Goal: Transaction & Acquisition: Purchase product/service

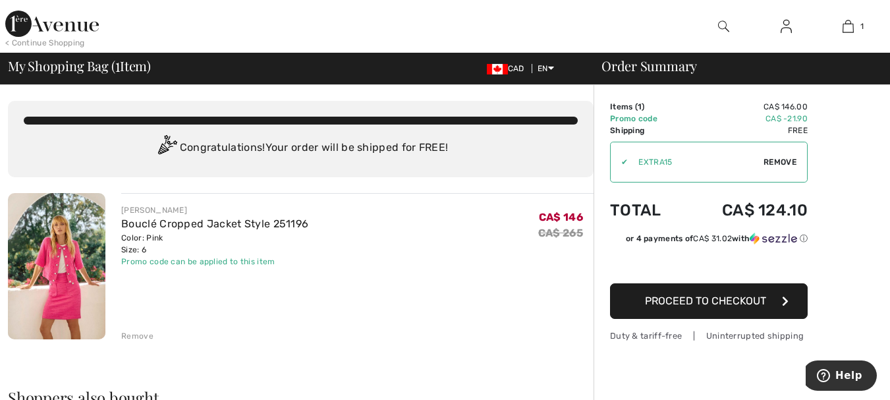
click at [701, 303] on span "Proceed to Checkout" at bounding box center [705, 300] width 121 height 13
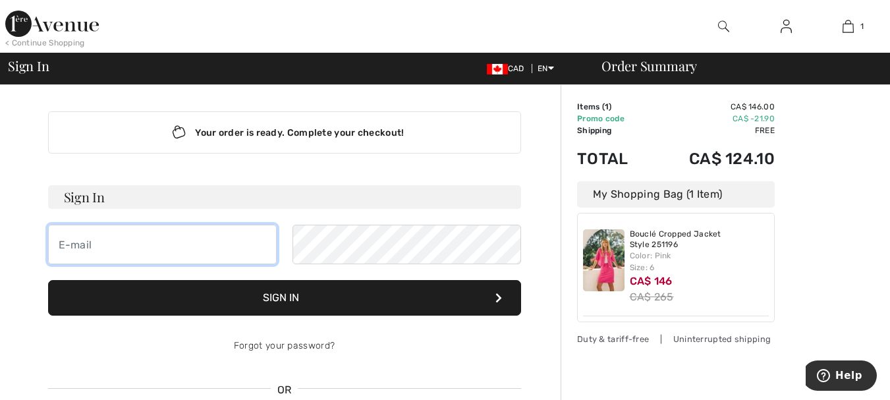
click at [95, 238] on input "email" at bounding box center [162, 245] width 229 height 40
type input "mwhipp@tappatec.com"
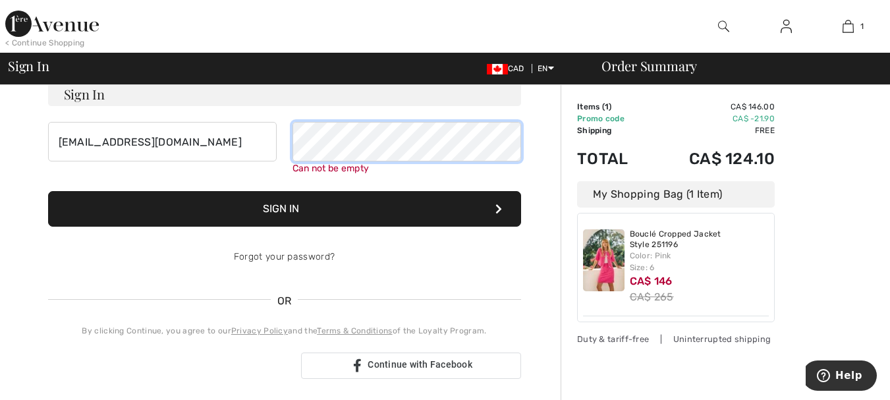
scroll to position [132, 0]
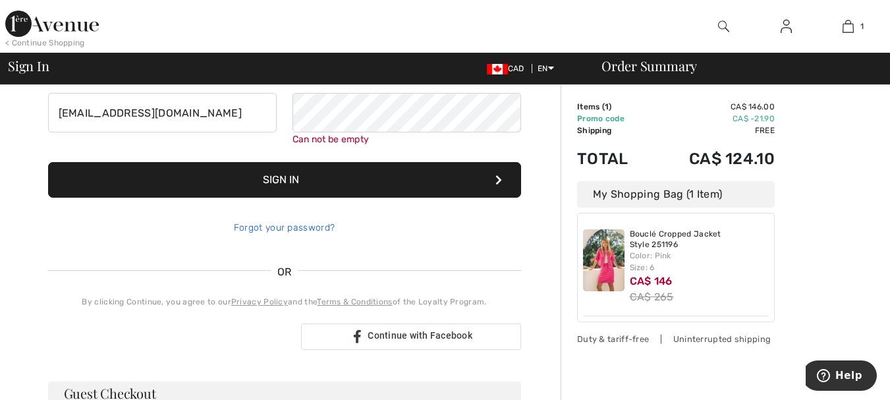
click at [284, 225] on link "Forgot your password?" at bounding box center [284, 227] width 101 height 11
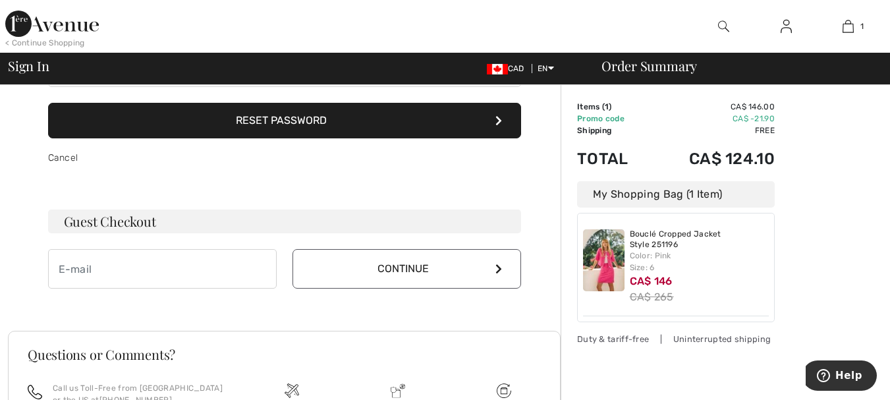
scroll to position [198, 0]
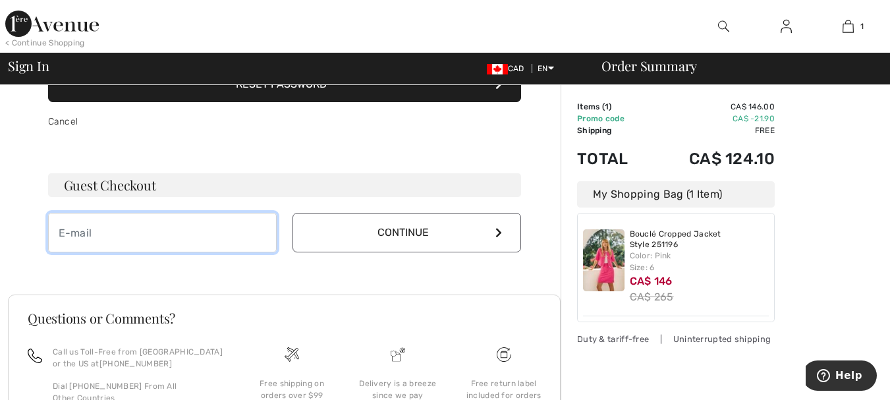
click at [91, 238] on input "email" at bounding box center [162, 233] width 229 height 40
type input "[EMAIL_ADDRESS][DOMAIN_NAME]"
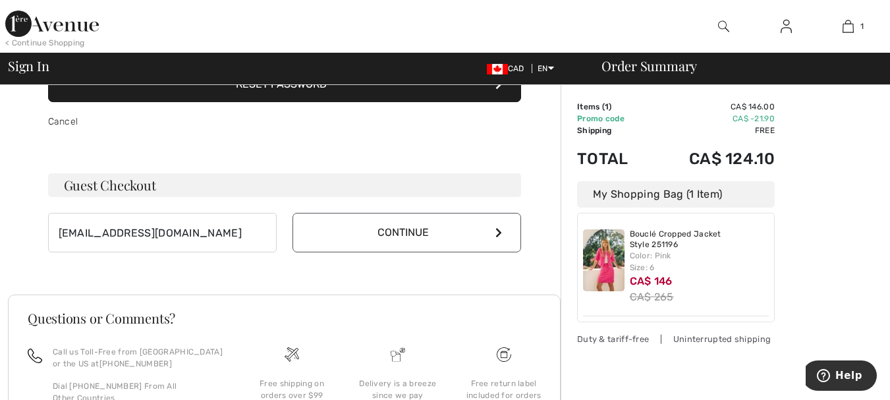
click at [407, 229] on button "Continue" at bounding box center [406, 233] width 229 height 40
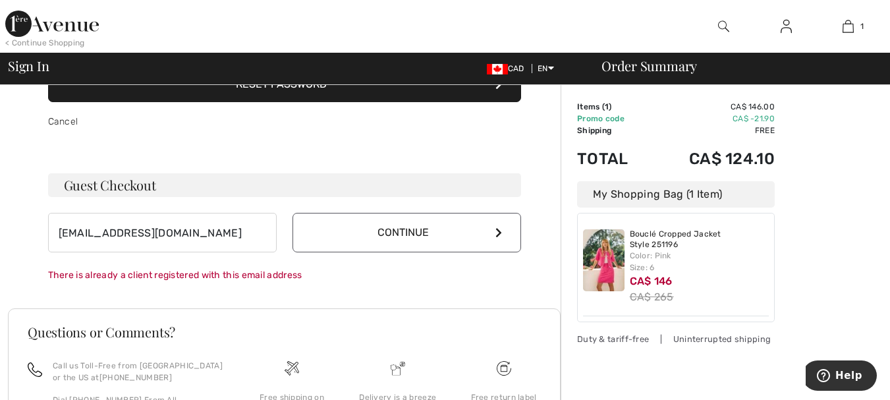
click at [499, 230] on icon at bounding box center [498, 232] width 7 height 11
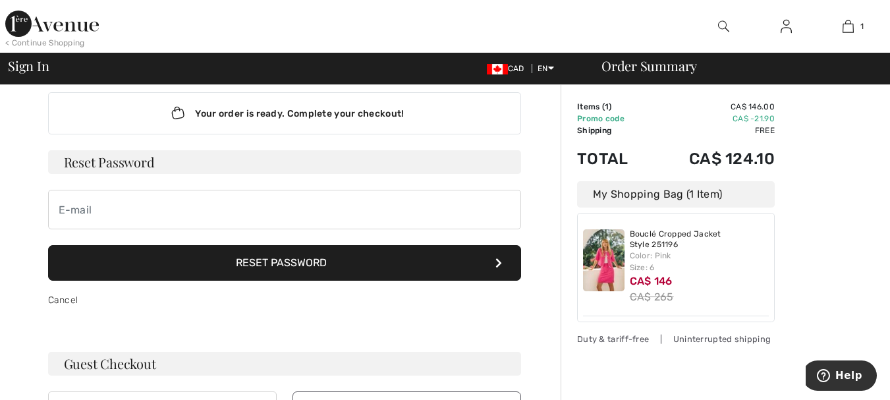
scroll to position [0, 0]
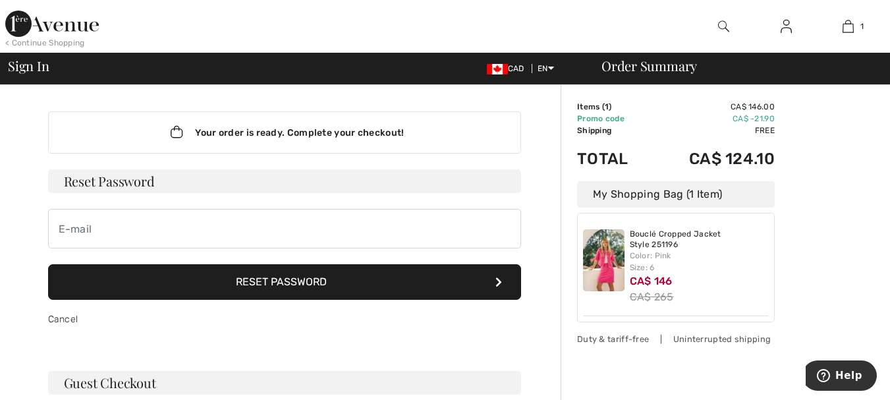
click at [263, 281] on button "Reset Password" at bounding box center [284, 282] width 473 height 36
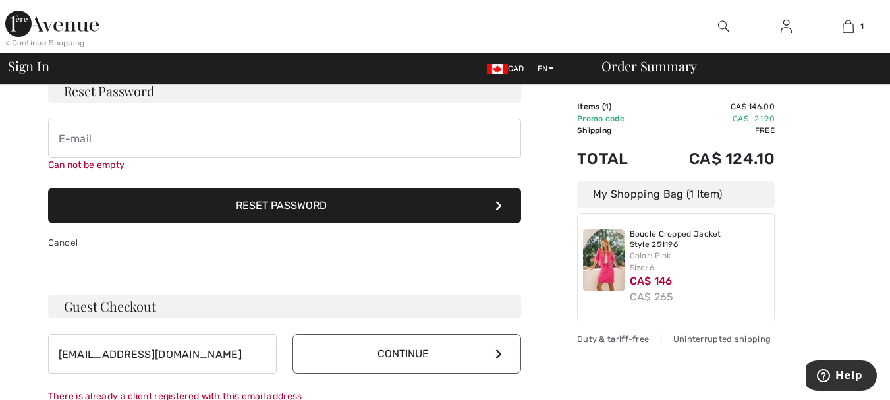
scroll to position [103, 0]
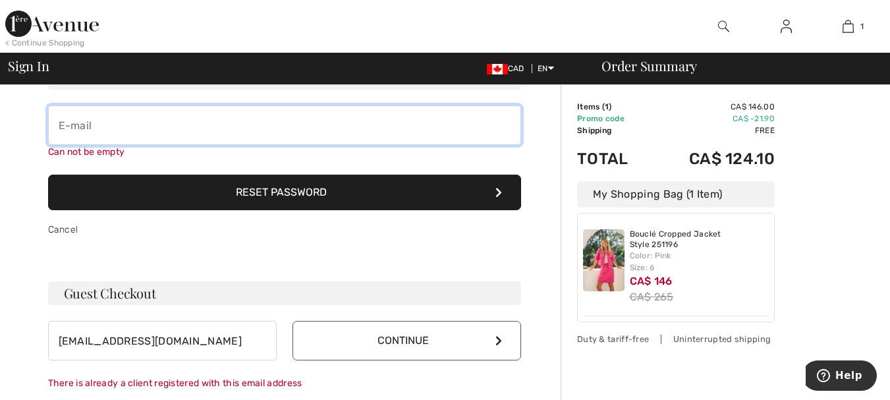
click at [185, 140] on input "email" at bounding box center [284, 125] width 473 height 40
type input "[EMAIL_ADDRESS][DOMAIN_NAME]"
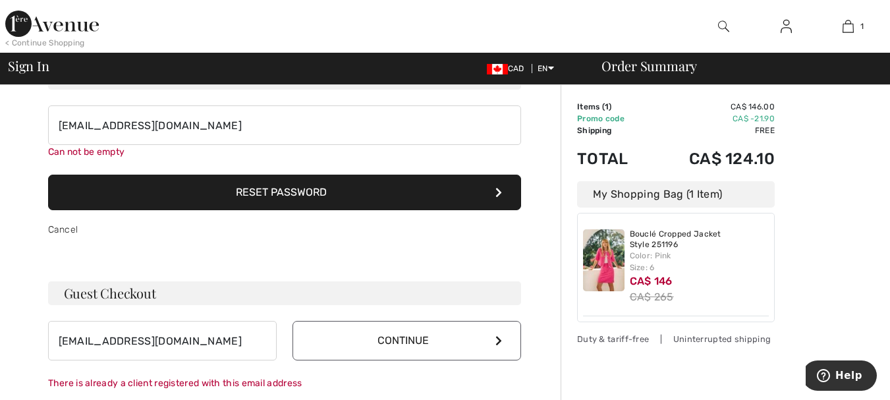
click at [247, 198] on form "Reset Password mwhipp@tappatec.com Can not be empty Reset Password Cancel" at bounding box center [284, 158] width 473 height 184
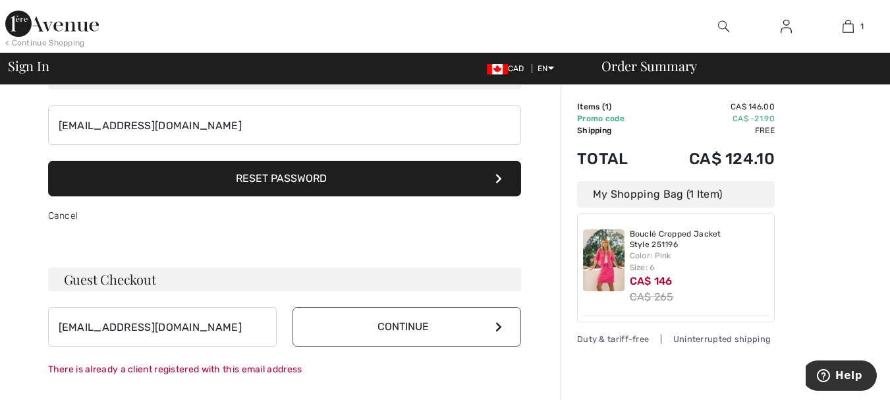
click at [267, 175] on button "Reset Password" at bounding box center [284, 179] width 473 height 36
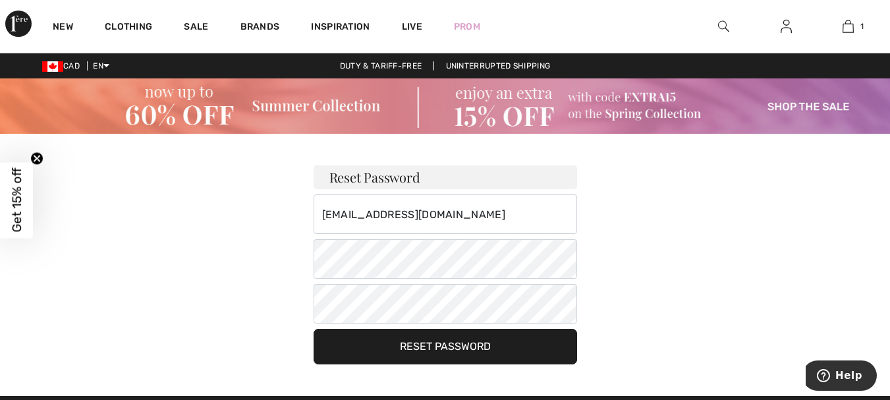
click at [418, 339] on button "Reset Password" at bounding box center [444, 347] width 263 height 36
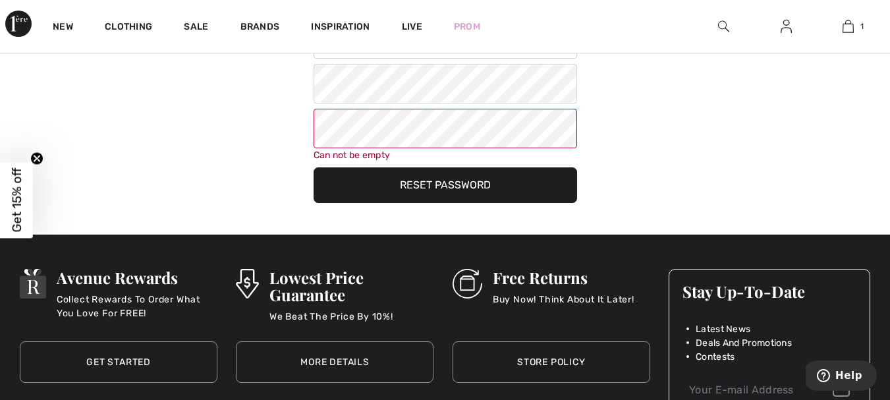
scroll to position [178, 0]
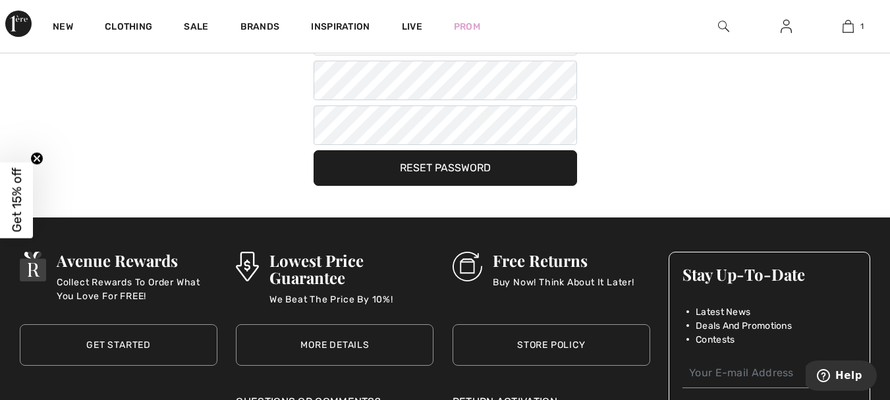
click at [346, 176] on button "Reset Password" at bounding box center [444, 168] width 263 height 36
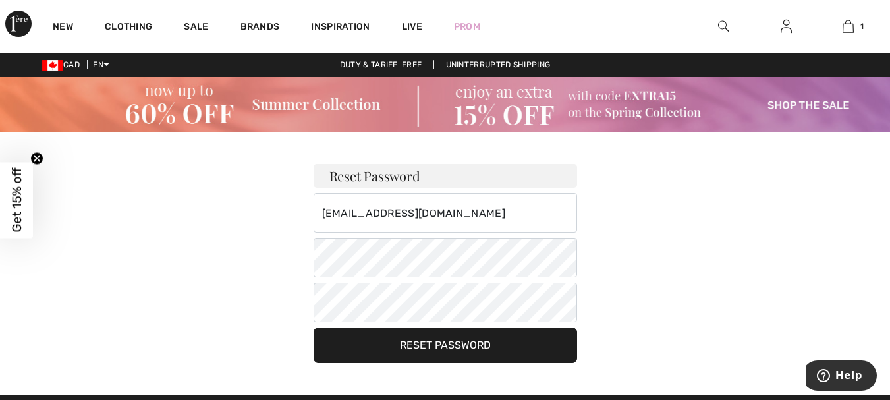
scroll to position [0, 0]
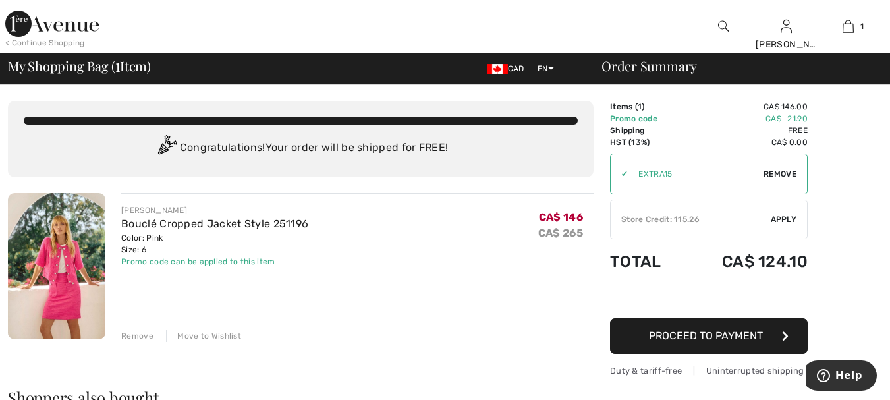
click at [647, 336] on button "Proceed to Payment" at bounding box center [709, 336] width 198 height 36
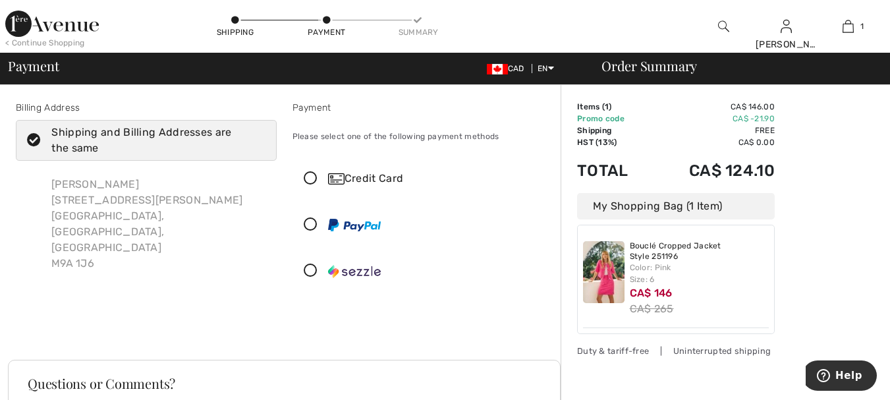
click at [305, 176] on icon at bounding box center [310, 179] width 35 height 14
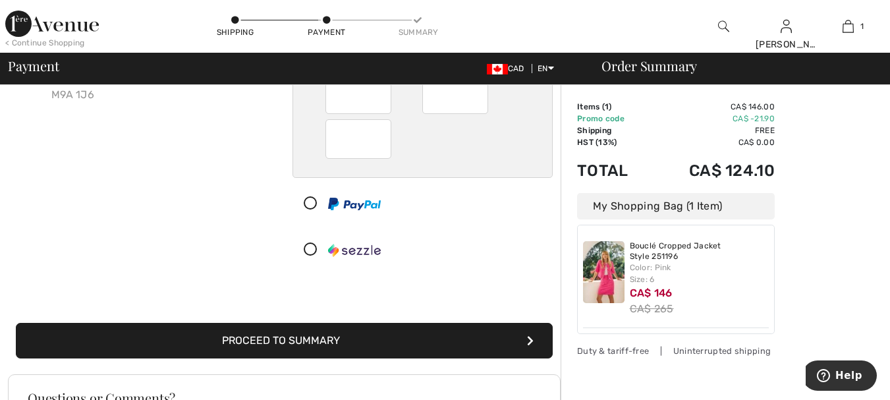
scroll to position [142, 0]
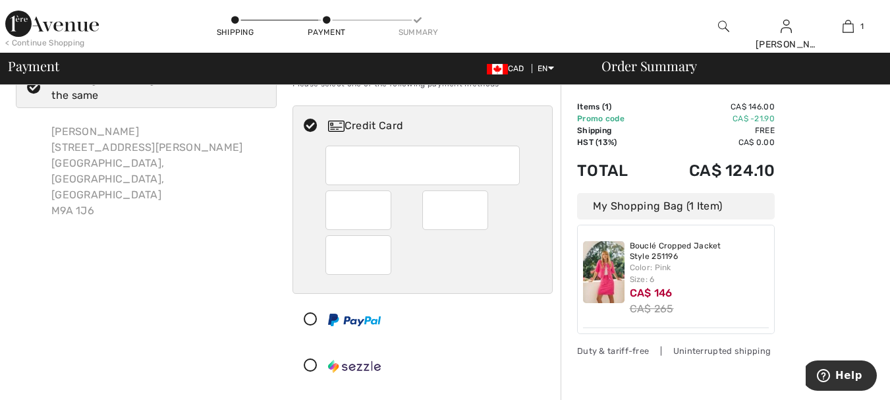
checkbox input "true"
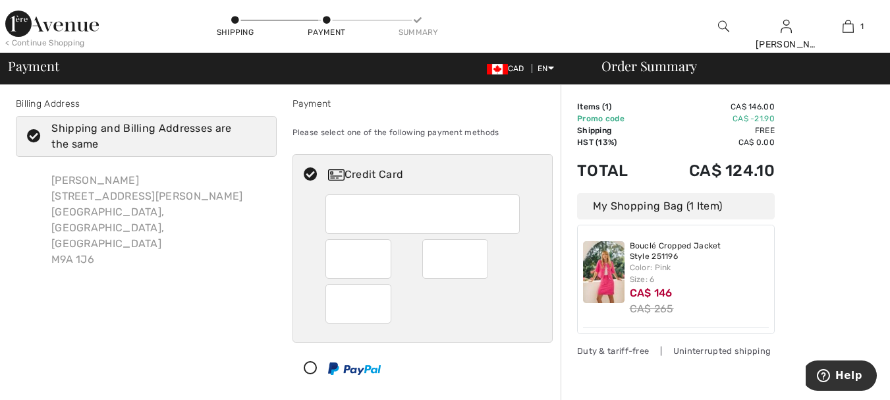
scroll to position [30, 0]
radio input "true"
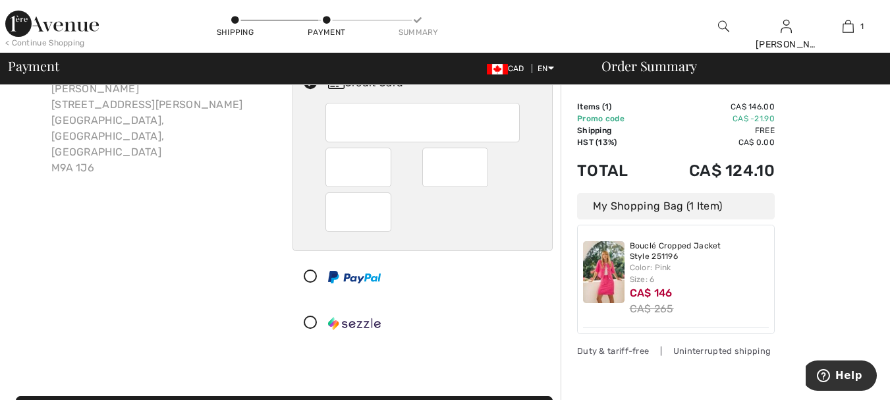
scroll to position [9, 0]
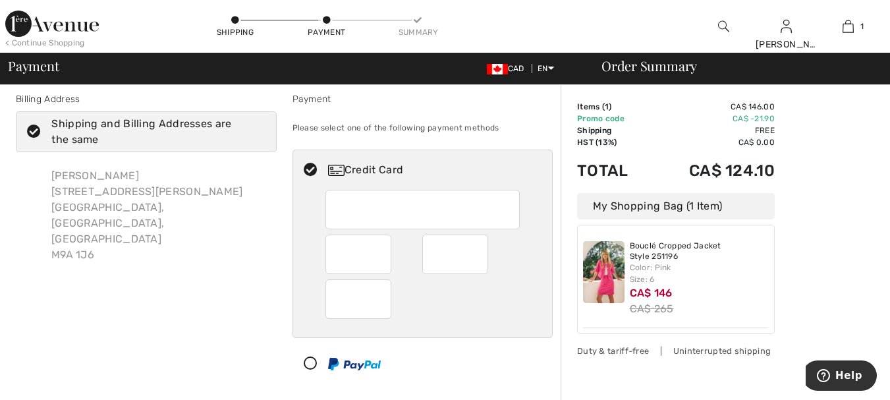
checkbox input "true"
radio input "true"
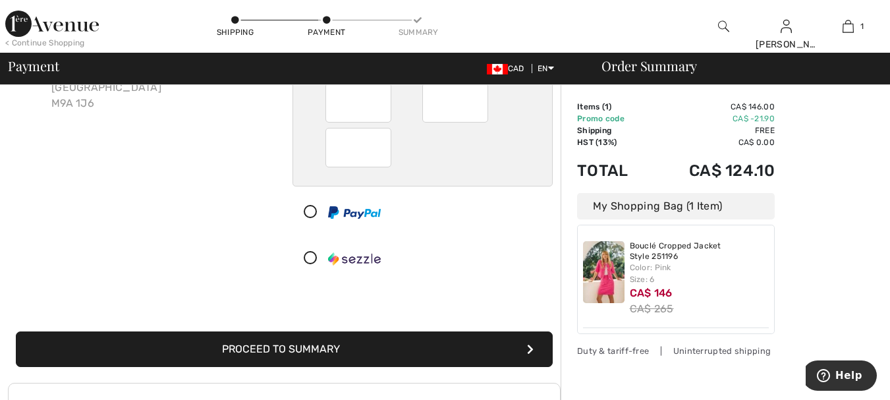
scroll to position [142, 0]
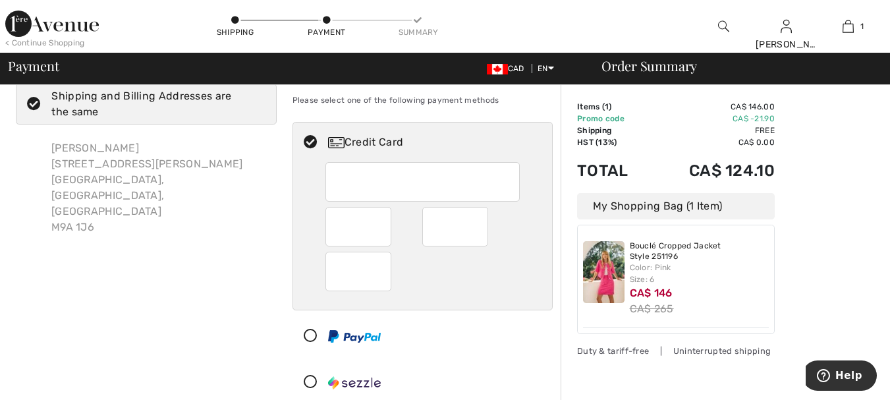
checkbox input "true"
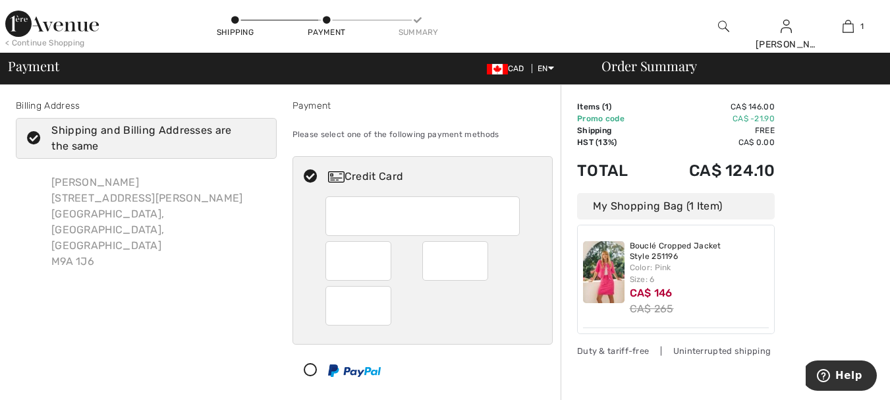
radio input "true"
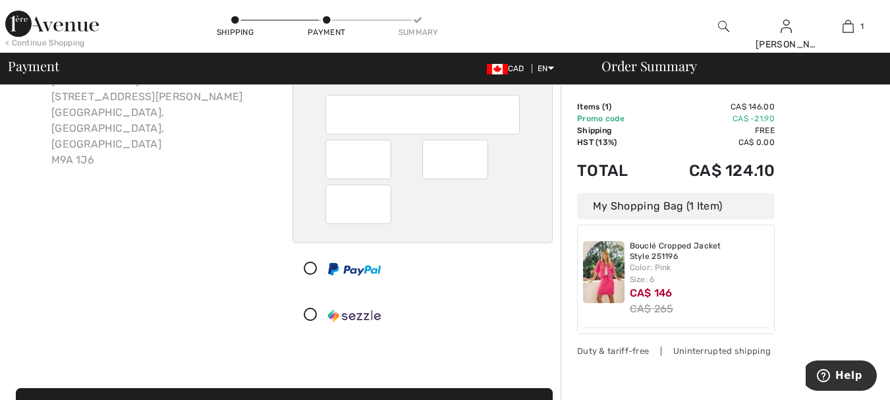
scroll to position [132, 0]
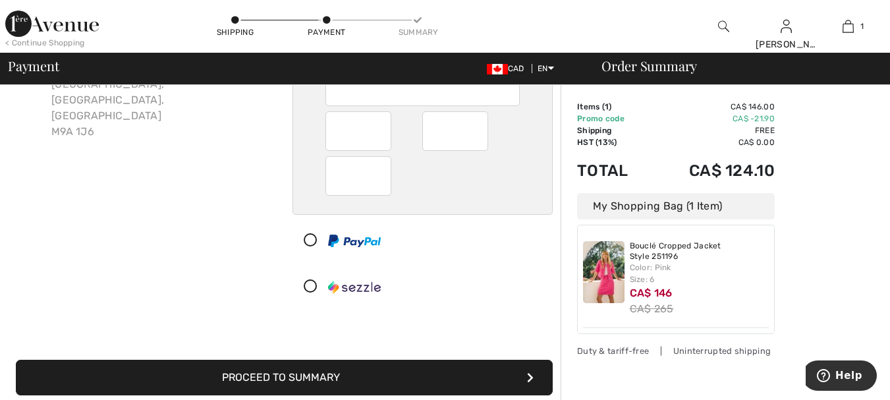
click at [472, 366] on button "Proceed to Summary" at bounding box center [284, 378] width 537 height 36
click at [313, 376] on button "Proceed to Summary" at bounding box center [284, 378] width 537 height 36
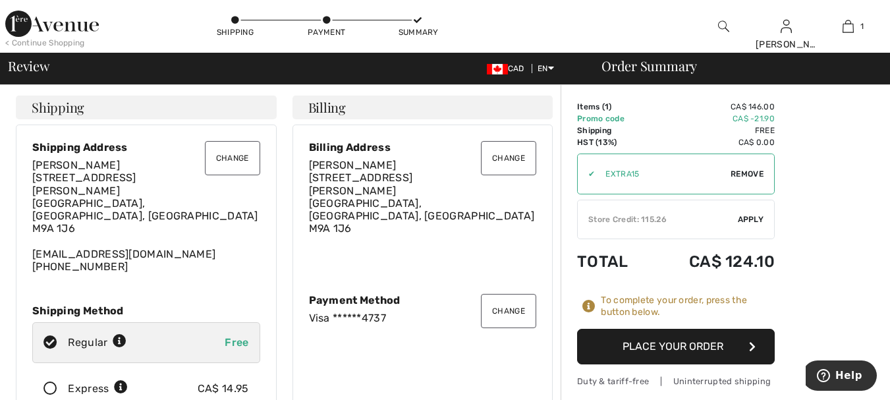
click at [705, 346] on button "Place Your Order" at bounding box center [676, 347] width 198 height 36
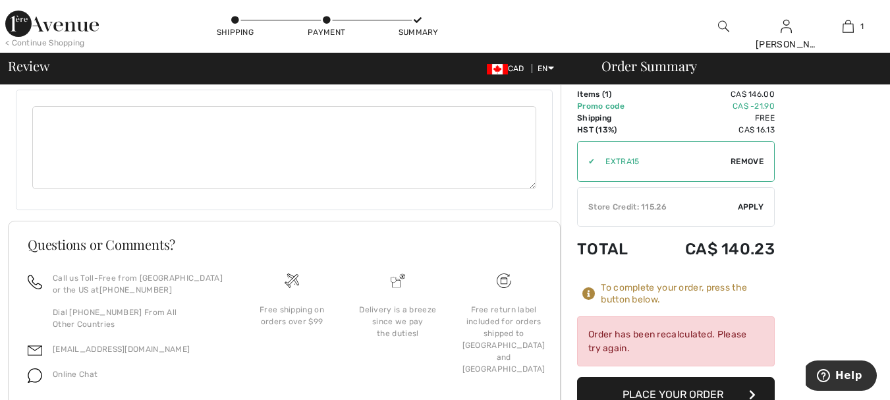
scroll to position [550, 0]
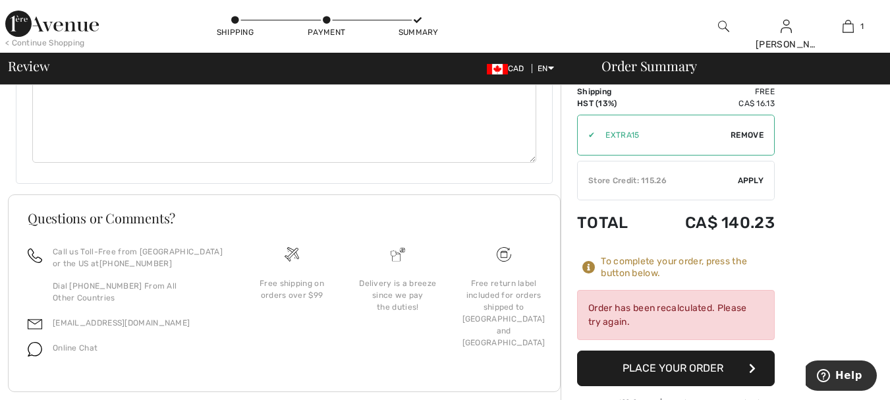
drag, startPoint x: 892, startPoint y: 277, endPoint x: 16, endPoint y: 8, distance: 916.3
click at [691, 350] on button "Place Your Order" at bounding box center [676, 368] width 198 height 36
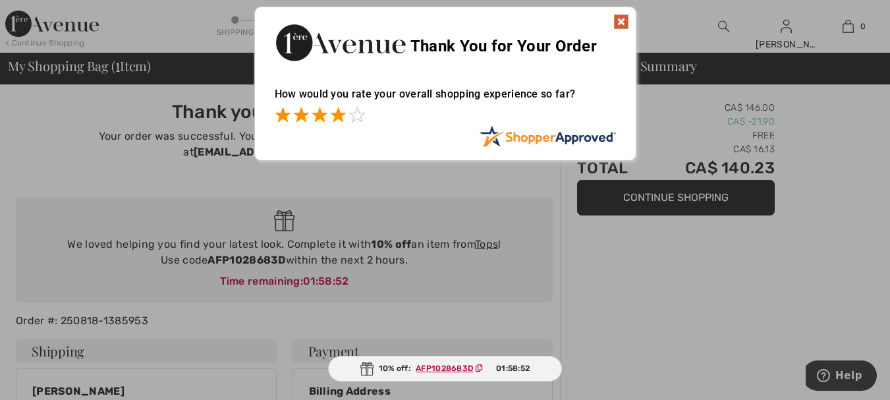
click at [335, 113] on span at bounding box center [338, 115] width 16 height 16
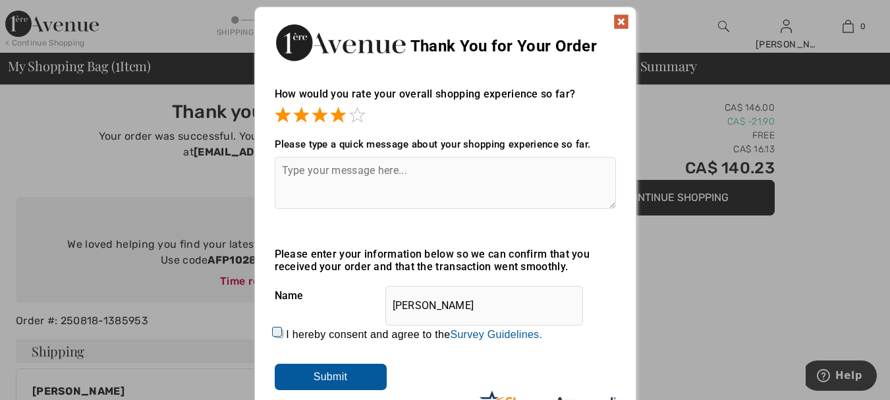
click at [280, 169] on textarea at bounding box center [445, 183] width 341 height 52
type textarea "just as it should be"
click at [337, 383] on input "Submit" at bounding box center [331, 377] width 112 height 26
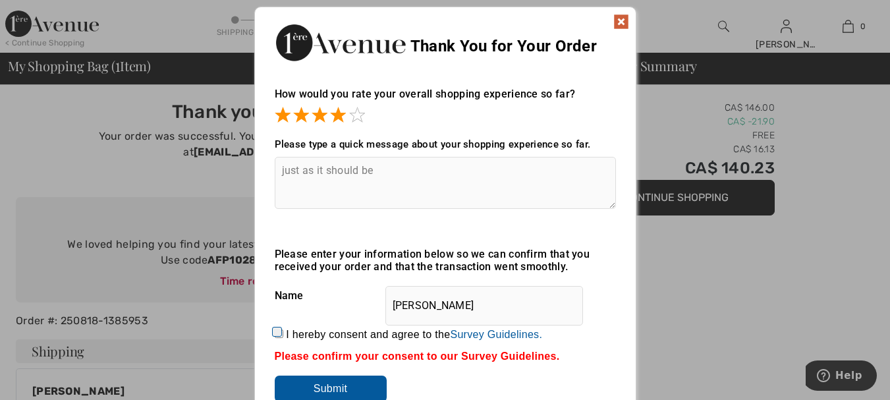
click at [622, 14] on img at bounding box center [621, 22] width 16 height 16
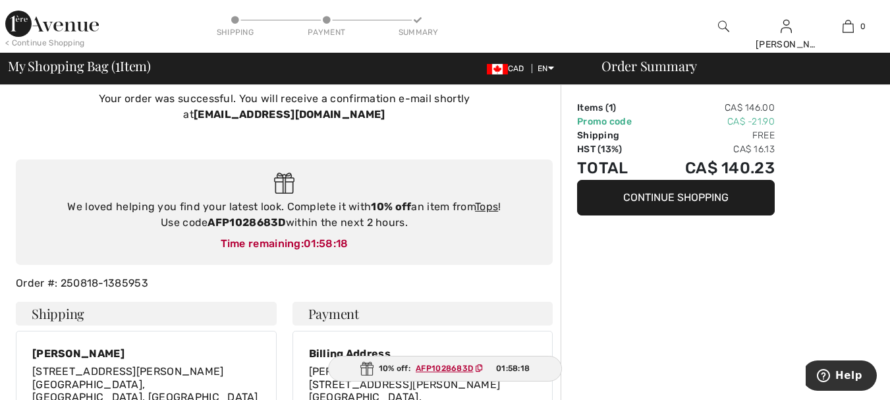
scroll to position [66, 0]
